Goal: Transaction & Acquisition: Subscribe to service/newsletter

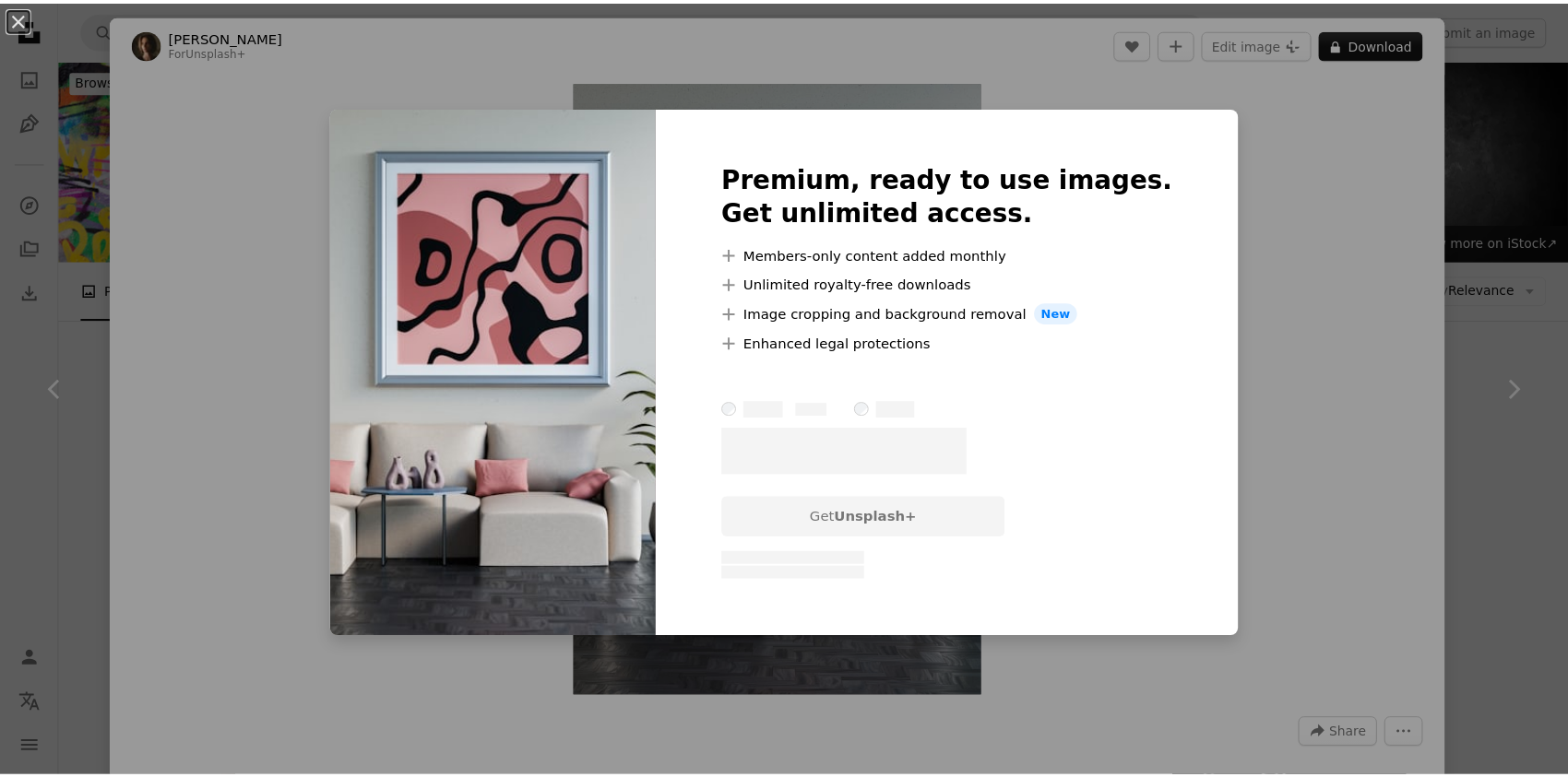
scroll to position [738, 0]
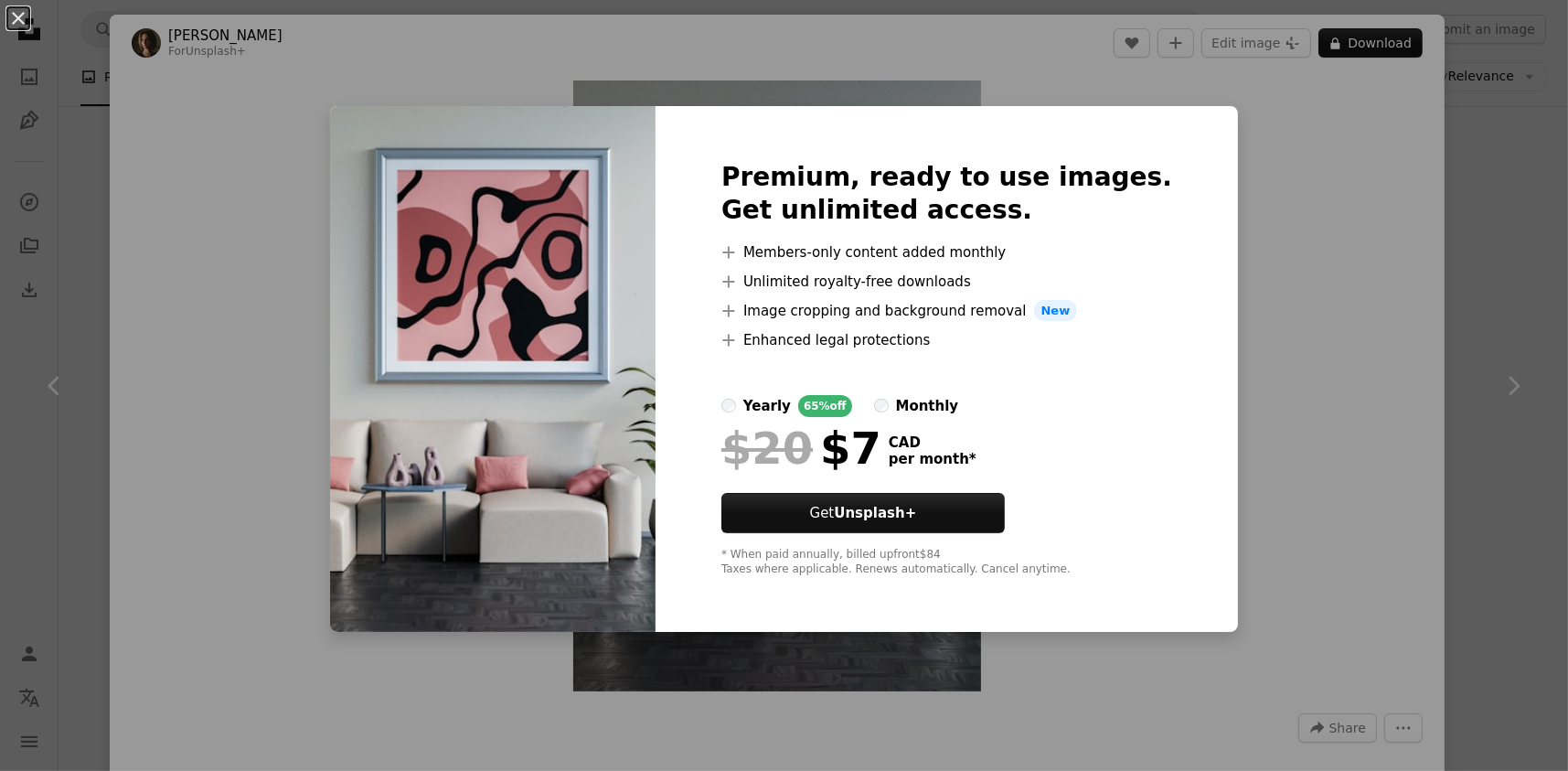
click at [63, 87] on div "An X shape Premium, ready to use images. Get unlimited access. A plus sign Memb…" at bounding box center [784, 386] width 1568 height 771
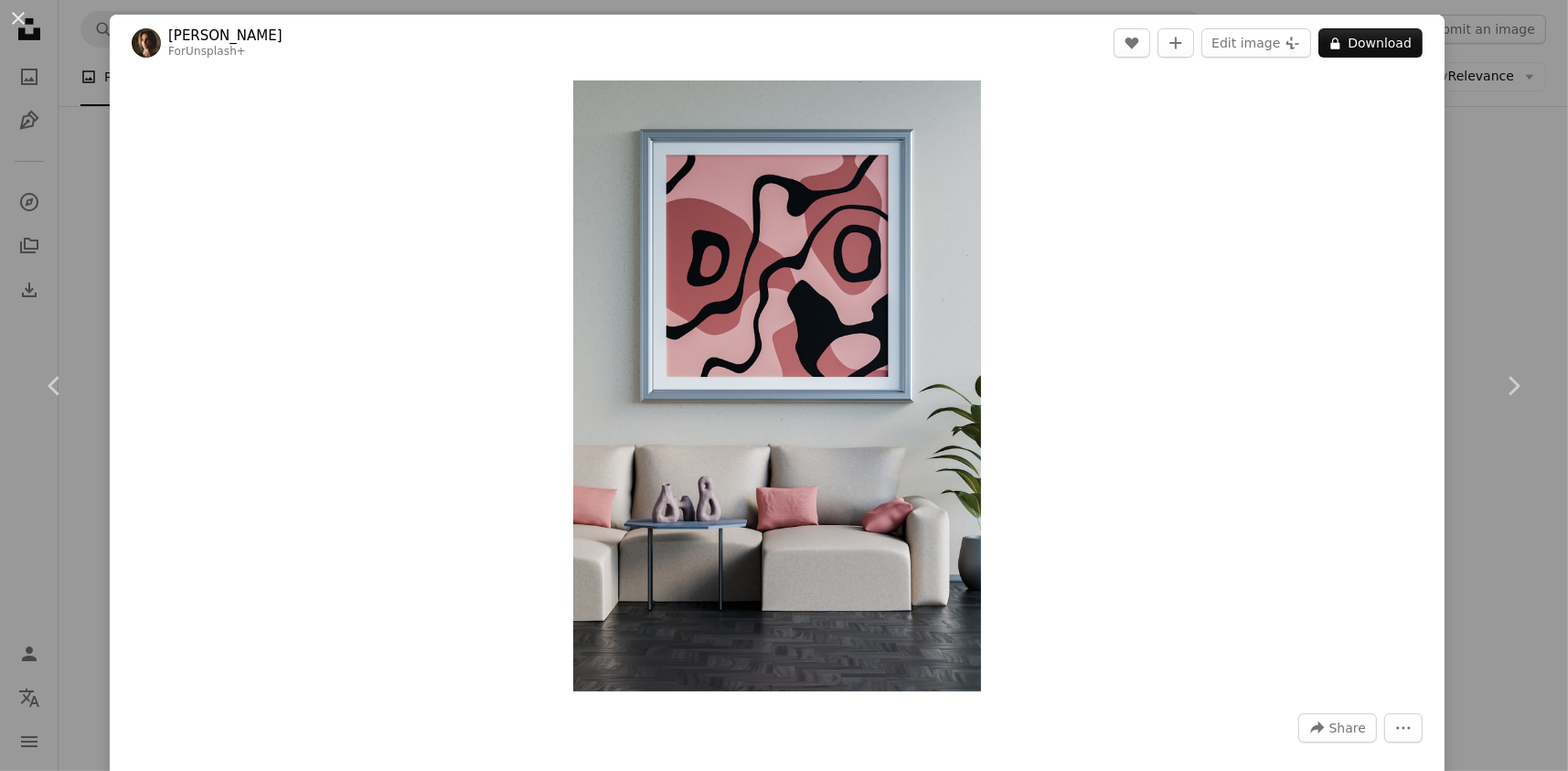
click at [71, 185] on div "An X shape Chevron left Chevron right [PERSON_NAME] For Unsplash+ A heart A plu…" at bounding box center [784, 386] width 1568 height 771
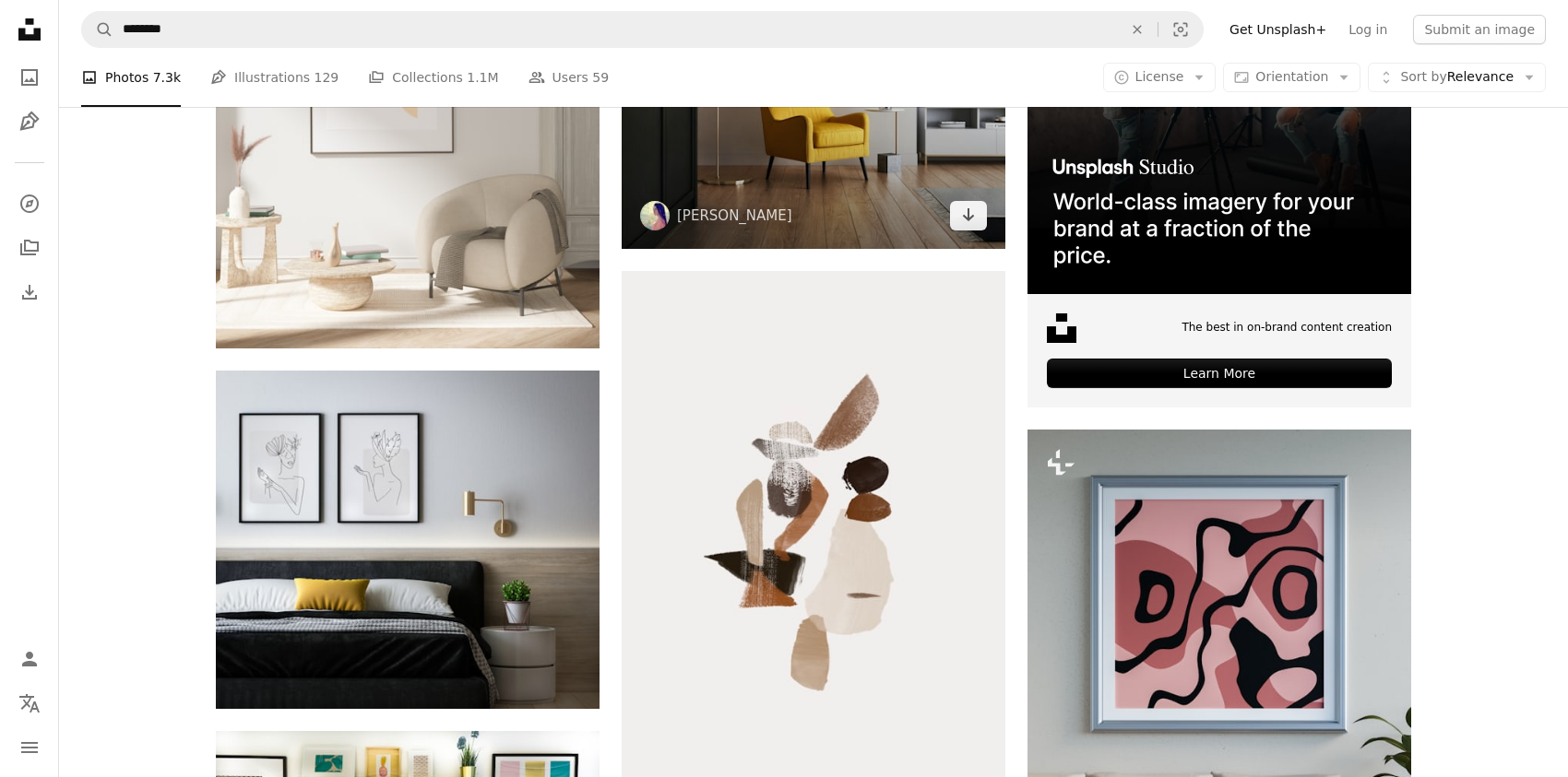
scroll to position [738, 0]
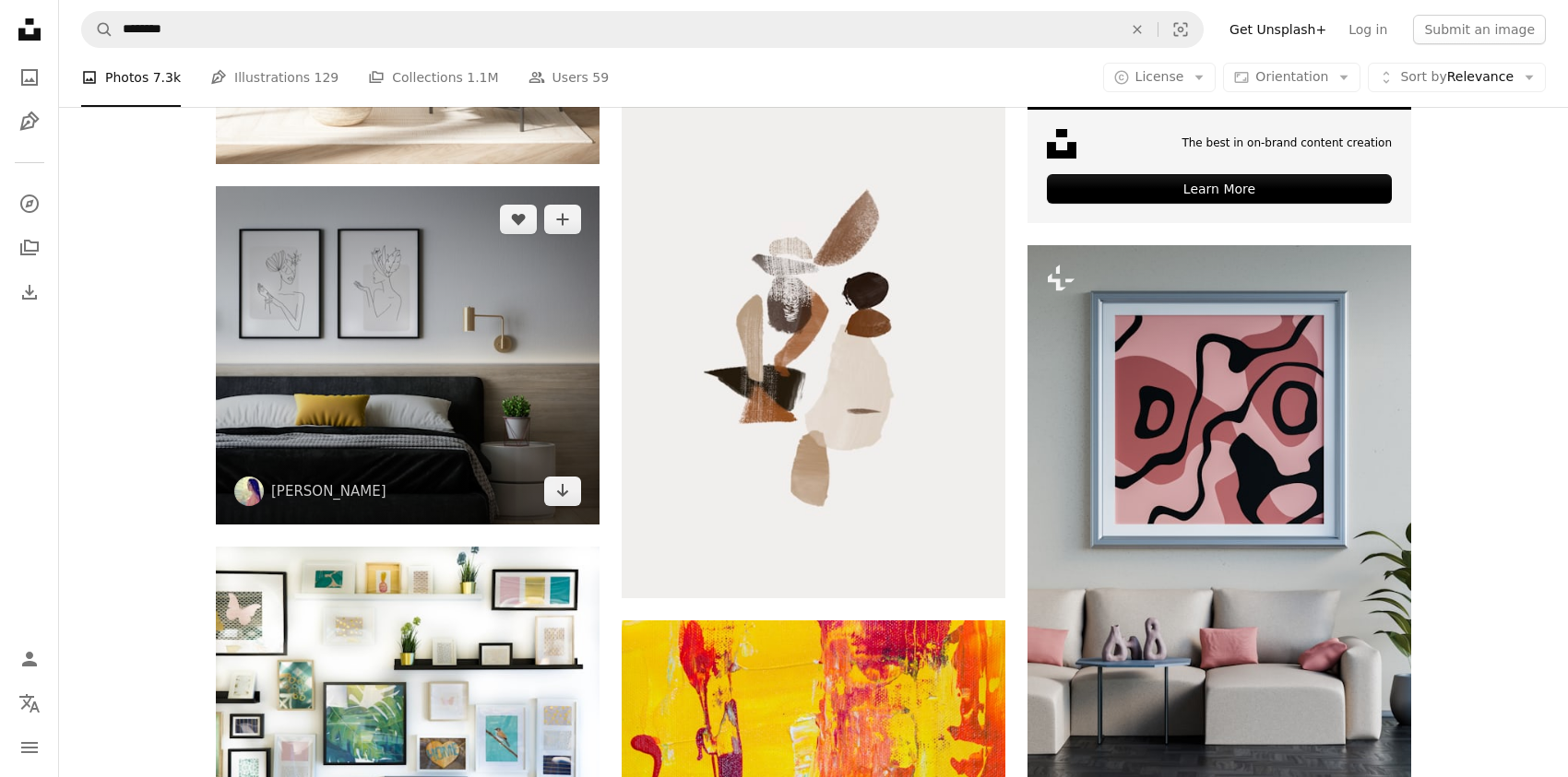
click at [402, 282] on img at bounding box center [408, 355] width 384 height 338
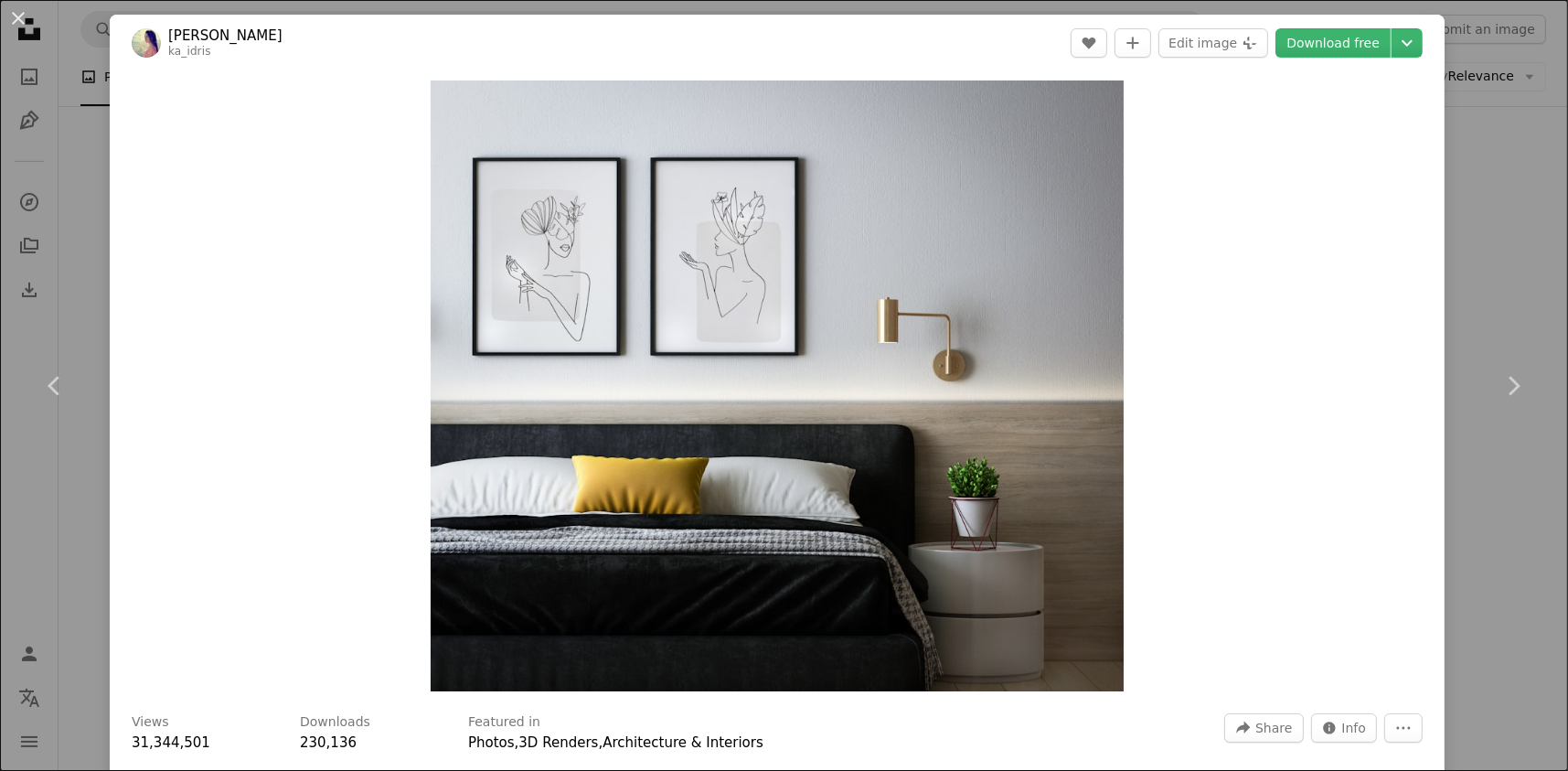
click at [85, 242] on div "An X shape Chevron left Chevron right [PERSON_NAME] A heart A plus sign Edit im…" at bounding box center [784, 386] width 1568 height 771
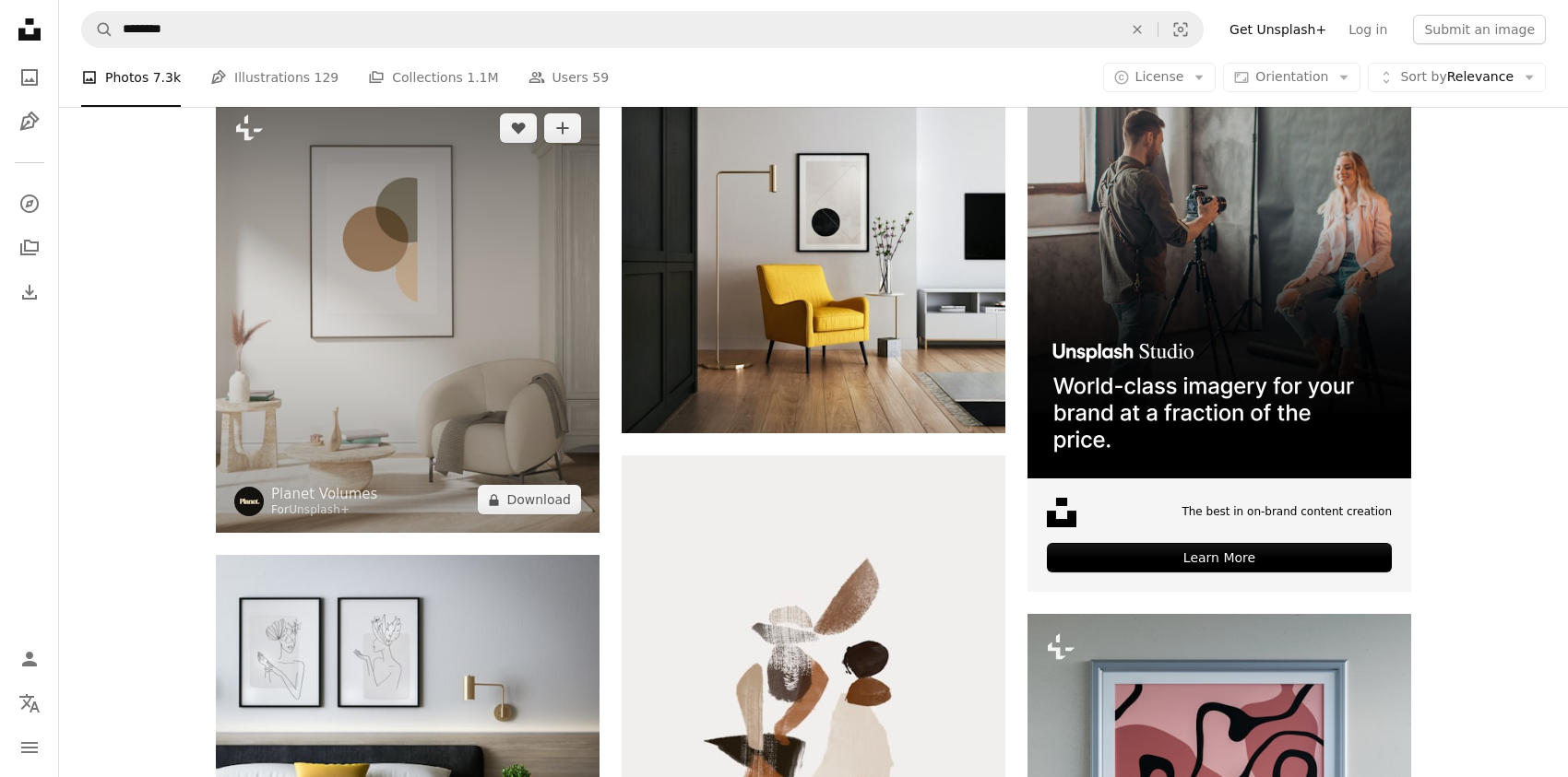
scroll to position [184, 0]
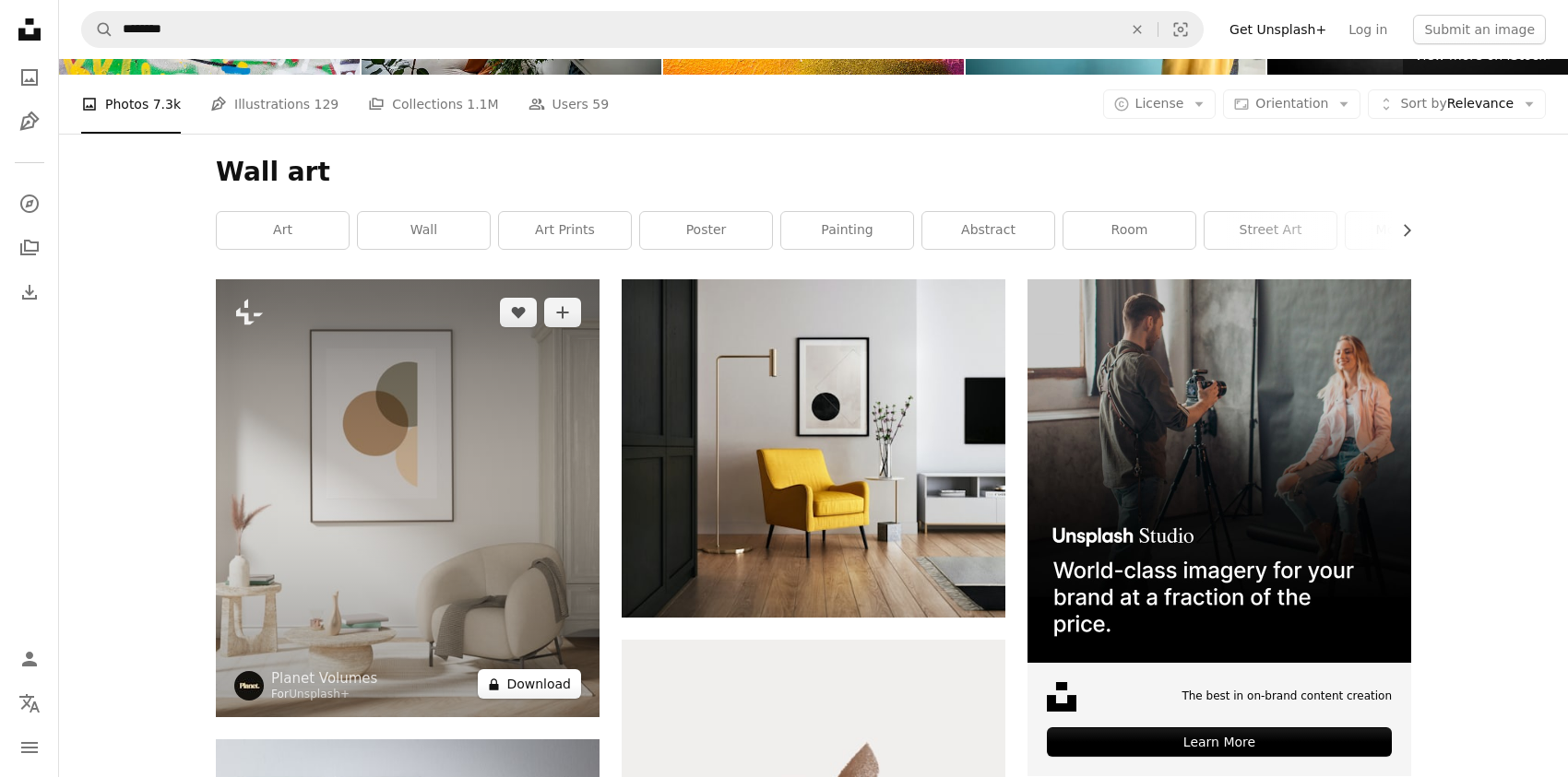
click at [536, 684] on button "A lock Download" at bounding box center [530, 684] width 103 height 30
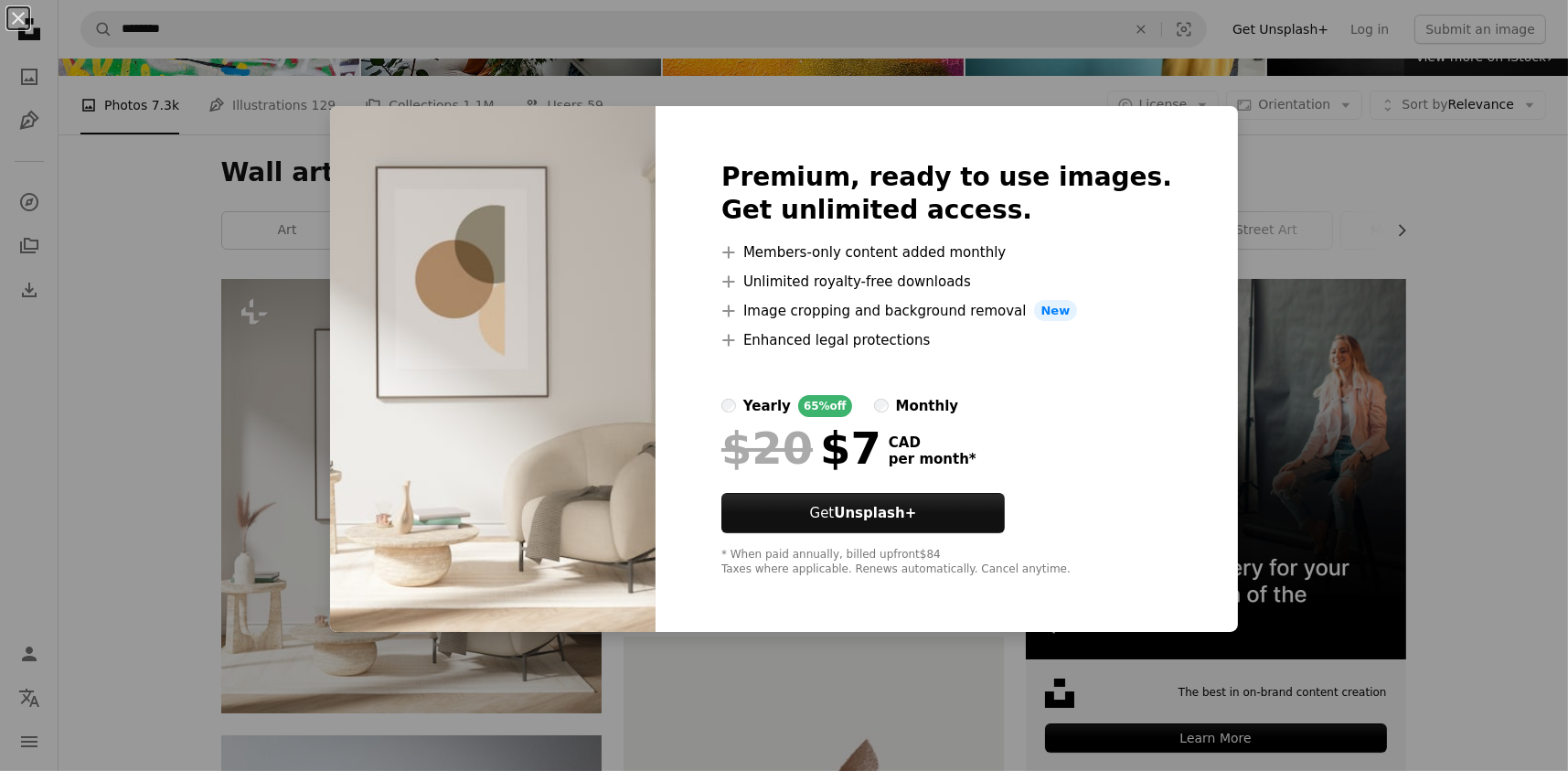
click at [157, 267] on div "An X shape Premium, ready to use images. Get unlimited access. A plus sign Memb…" at bounding box center [784, 386] width 1568 height 771
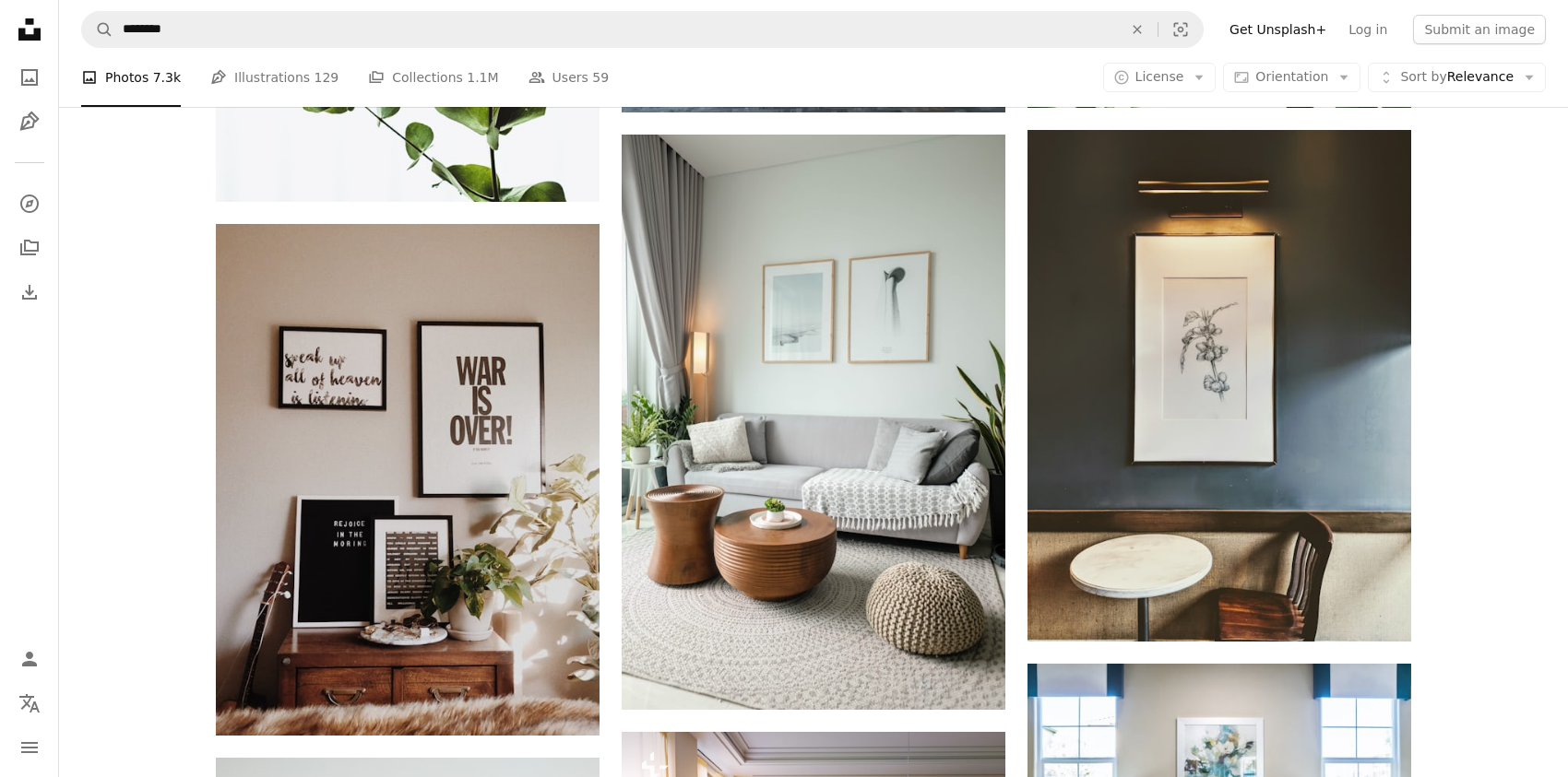
scroll to position [2581, 0]
